Goal: Task Accomplishment & Management: Manage account settings

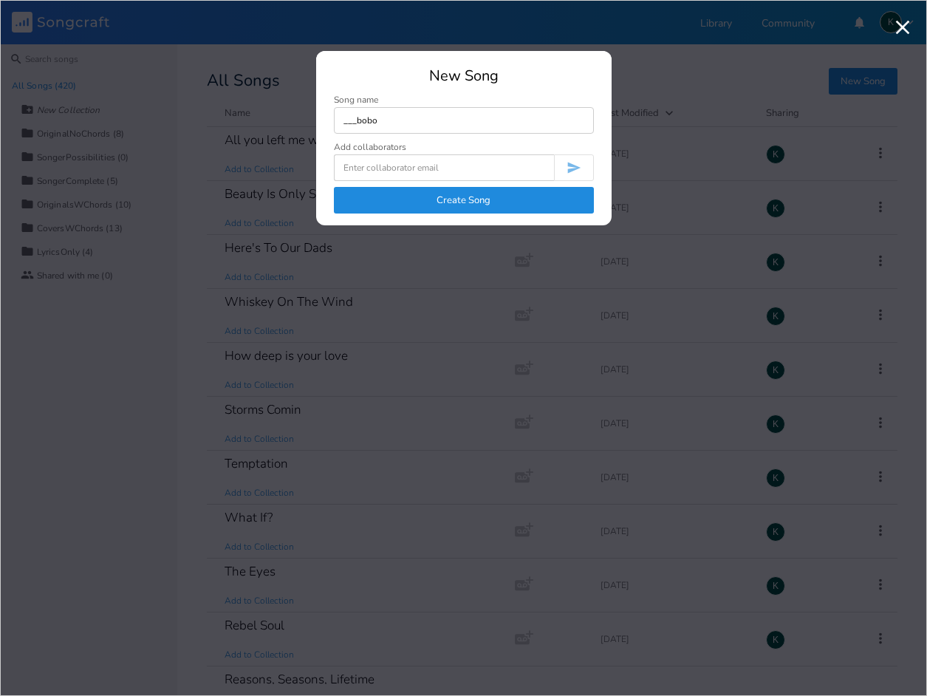
type input "___bobo"
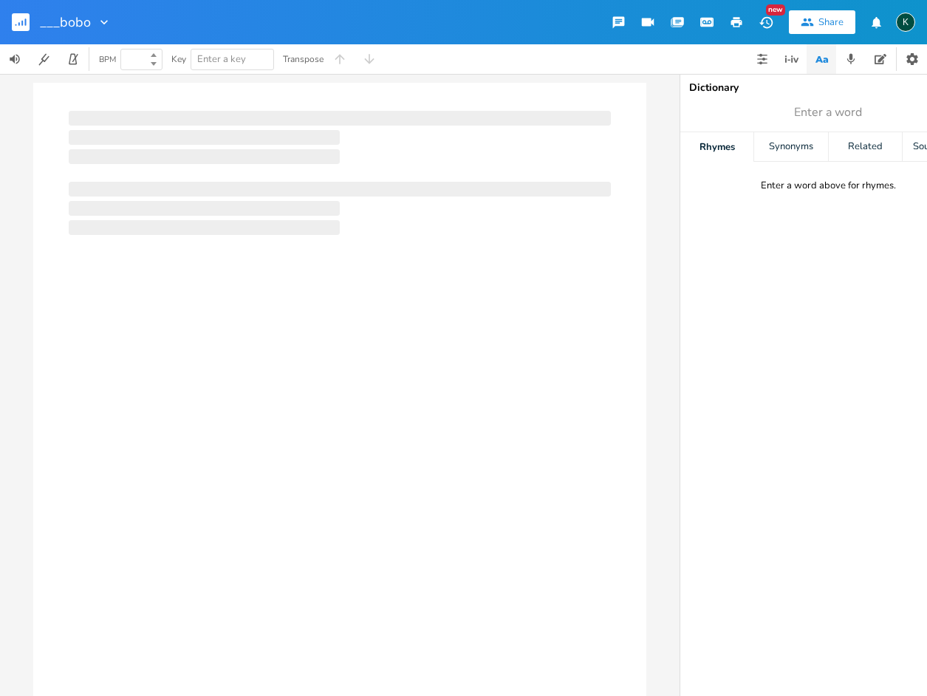
type input "100"
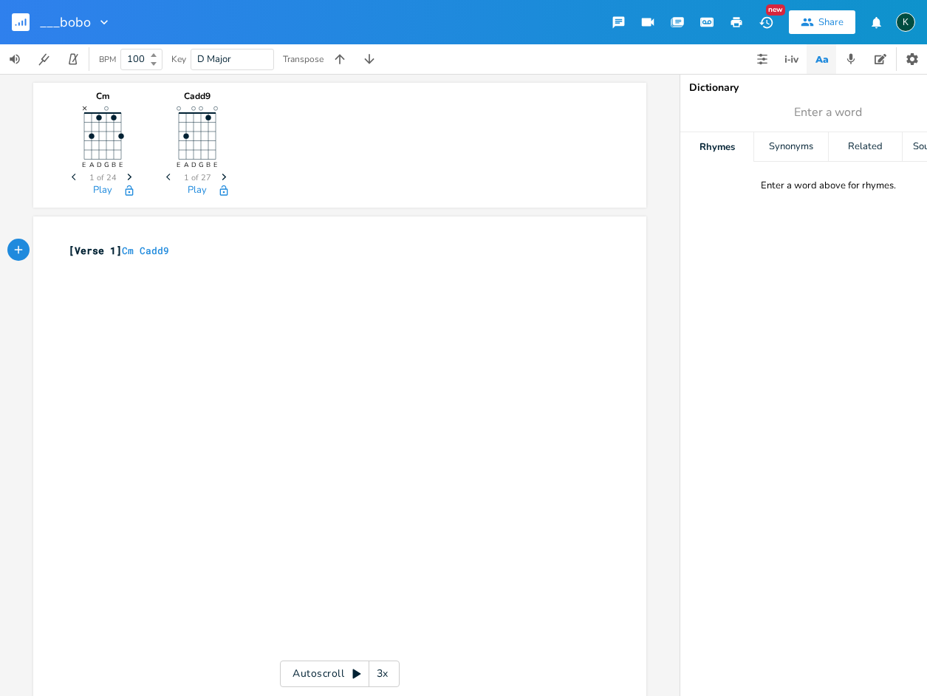
scroll to position [0, 40]
type textarea "Cm Cadd9 c"
type textarea "C"
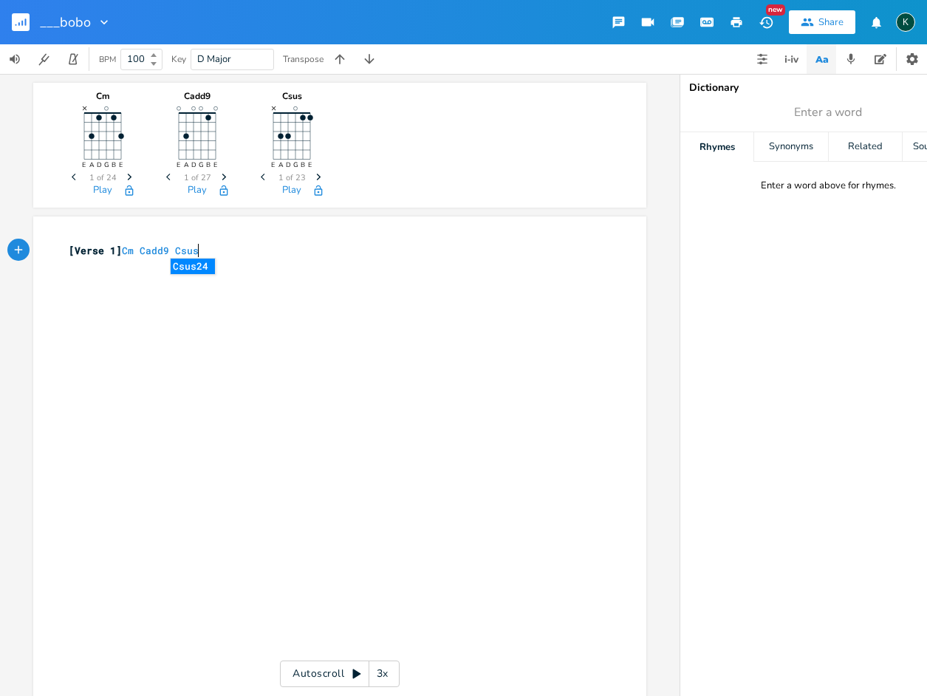
type textarea "sus2"
click at [350, 383] on div "xxxxxxxxxx [Verse 1] Cm Cadd9 Csus2 ​" at bounding box center [351, 533] width 570 height 587
click at [317, 178] on icon "button" at bounding box center [319, 177] width 4 height 7
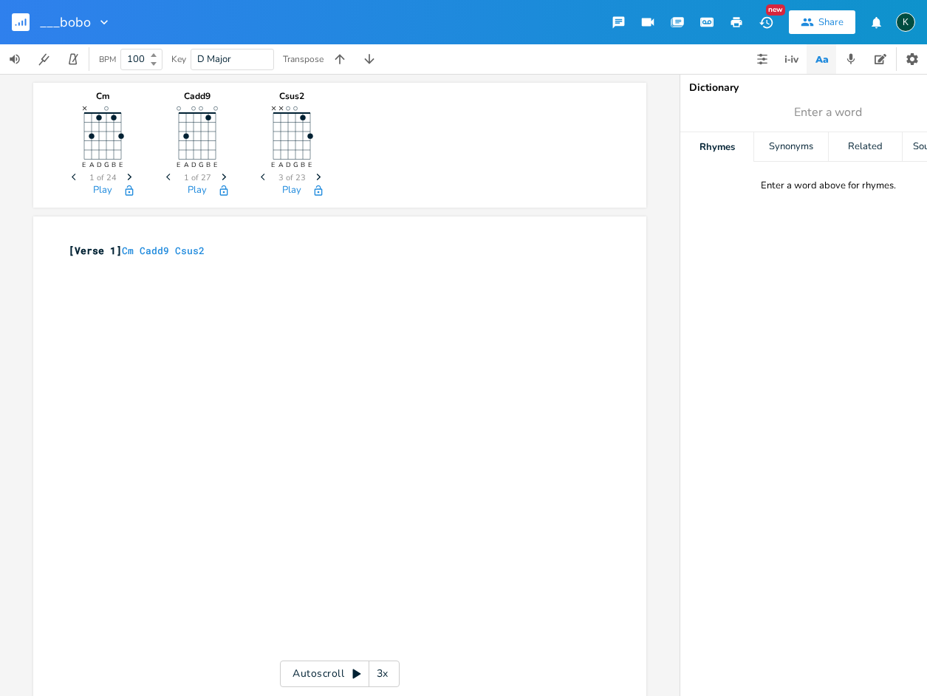
click at [317, 178] on icon "button" at bounding box center [319, 177] width 4 height 7
click at [215, 179] on span "Next" at bounding box center [224, 178] width 20 height 26
click at [168, 178] on icon "Previous" at bounding box center [170, 177] width 8 height 8
click at [740, 20] on icon "button" at bounding box center [736, 22] width 11 height 10
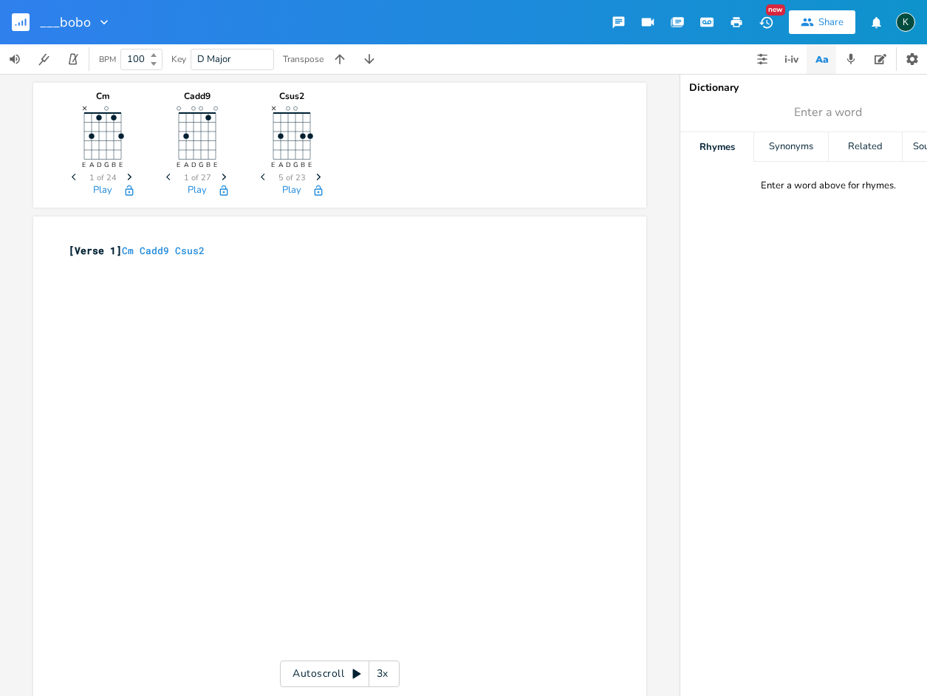
scroll to position [0, 0]
click at [25, 20] on icon "button" at bounding box center [25, 21] width 1 height 7
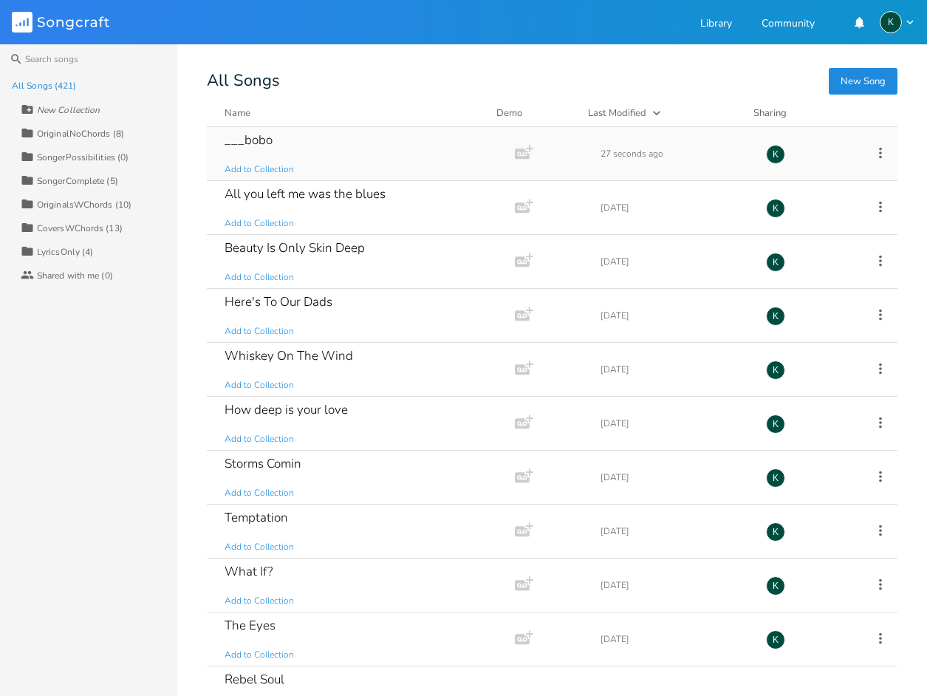
click at [879, 157] on icon at bounding box center [880, 152] width 3 height 11
click at [796, 301] on span "[PERSON_NAME]" at bounding box center [779, 301] width 40 height 10
